Goal: Find specific page/section

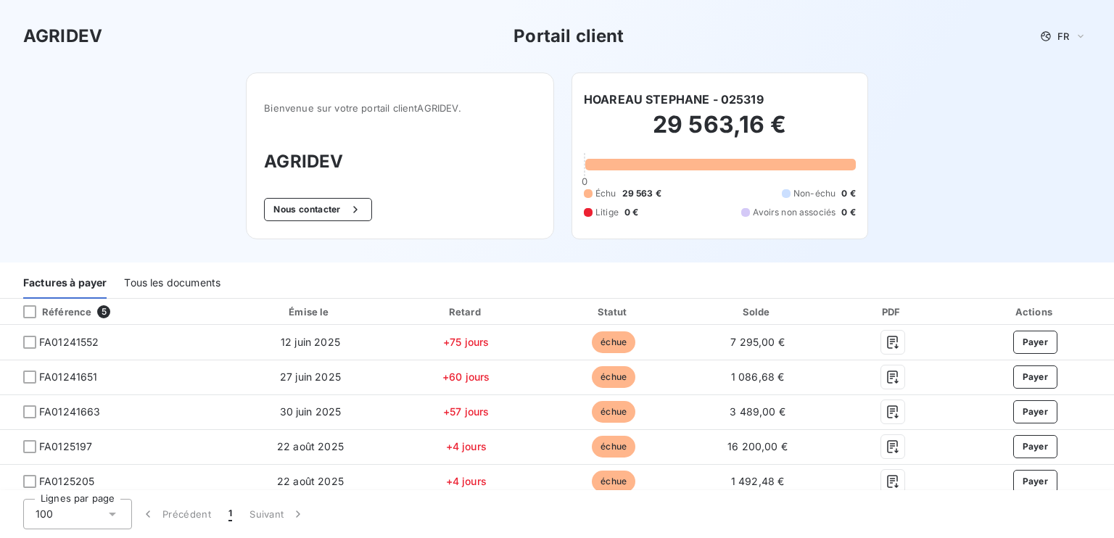
click at [181, 284] on div "Tous les documents" at bounding box center [172, 283] width 96 height 30
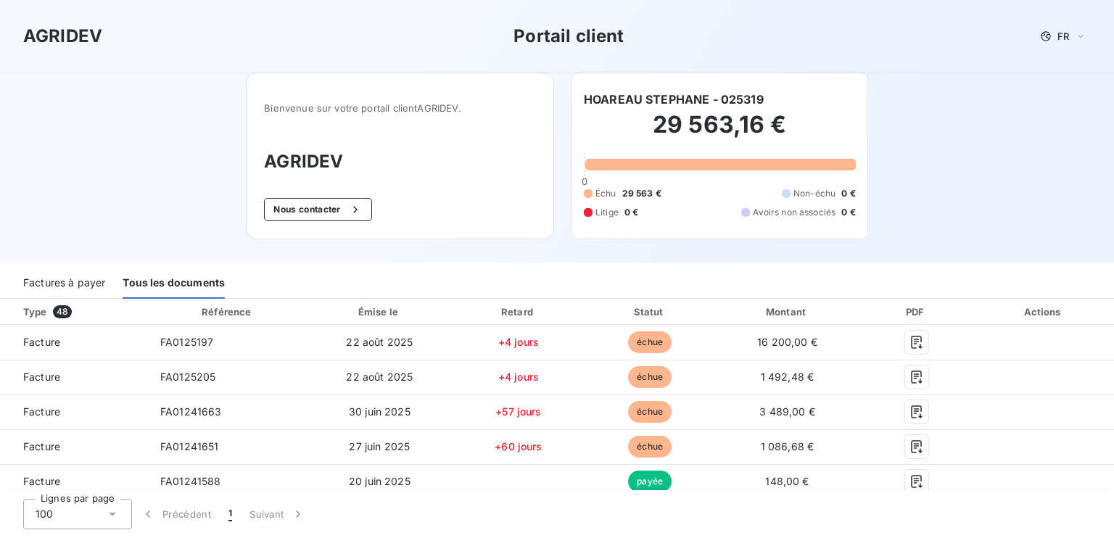
scroll to position [73, 0]
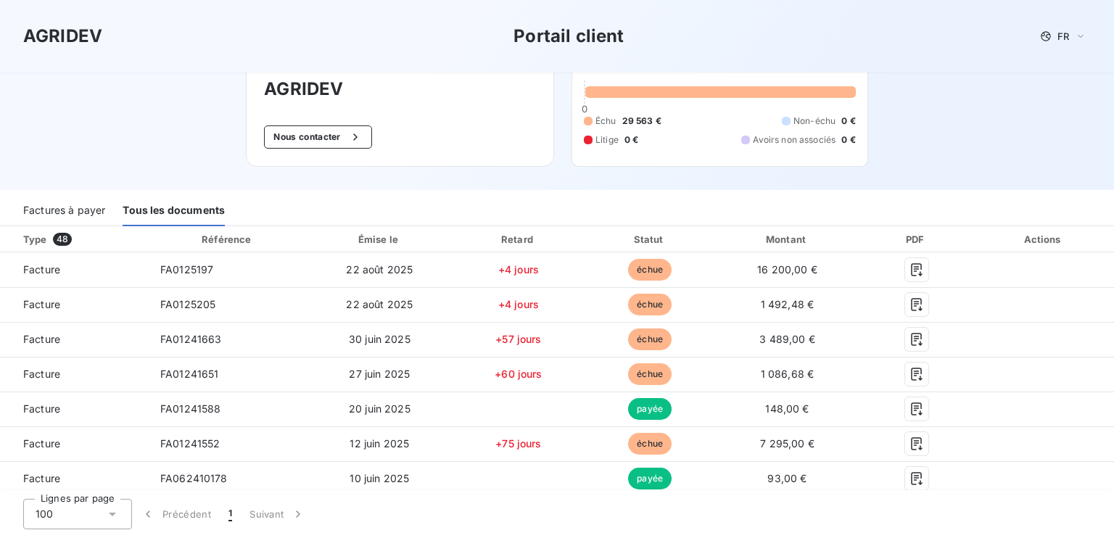
click at [47, 209] on div "Factures à payer" at bounding box center [64, 211] width 82 height 30
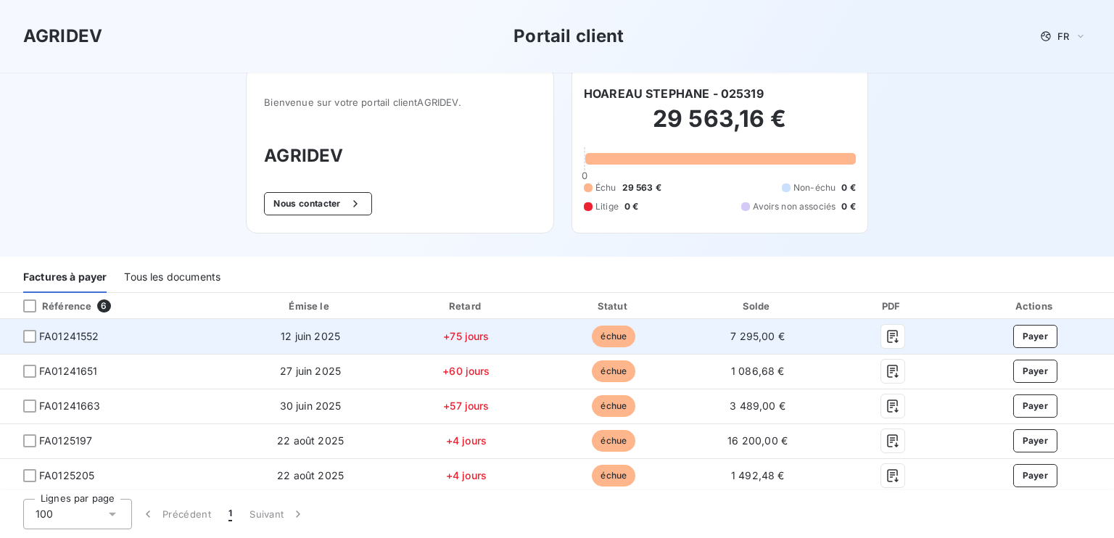
scroll to position [0, 0]
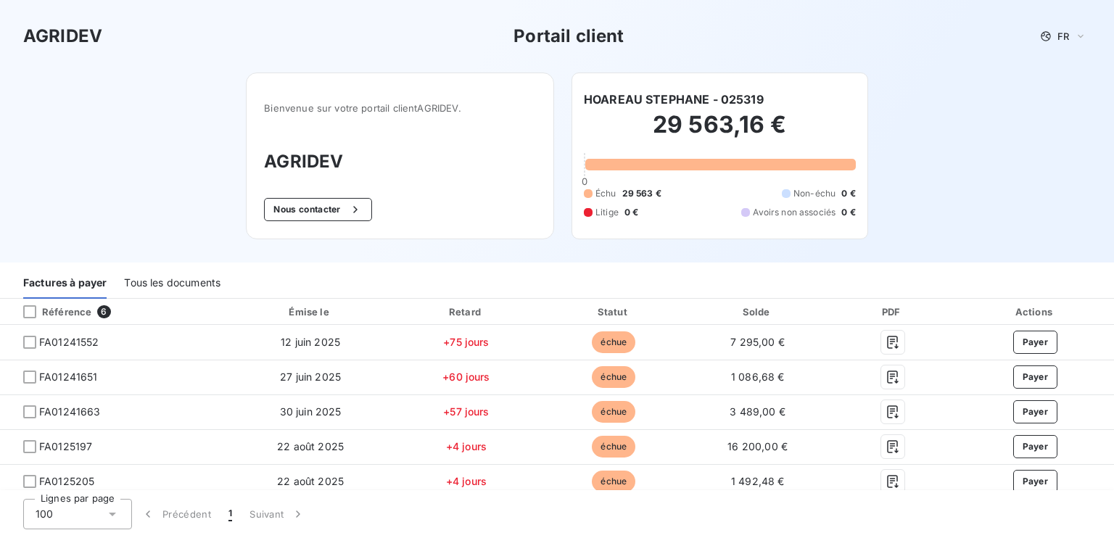
click at [170, 281] on div "Tous les documents" at bounding box center [172, 283] width 96 height 30
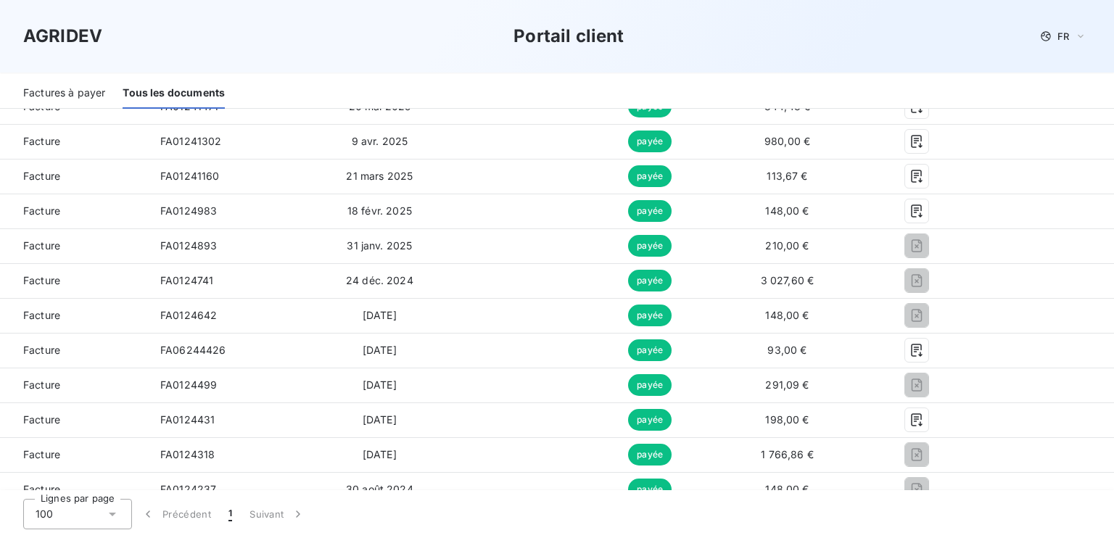
scroll to position [551, 0]
